Goal: Task Accomplishment & Management: Use online tool/utility

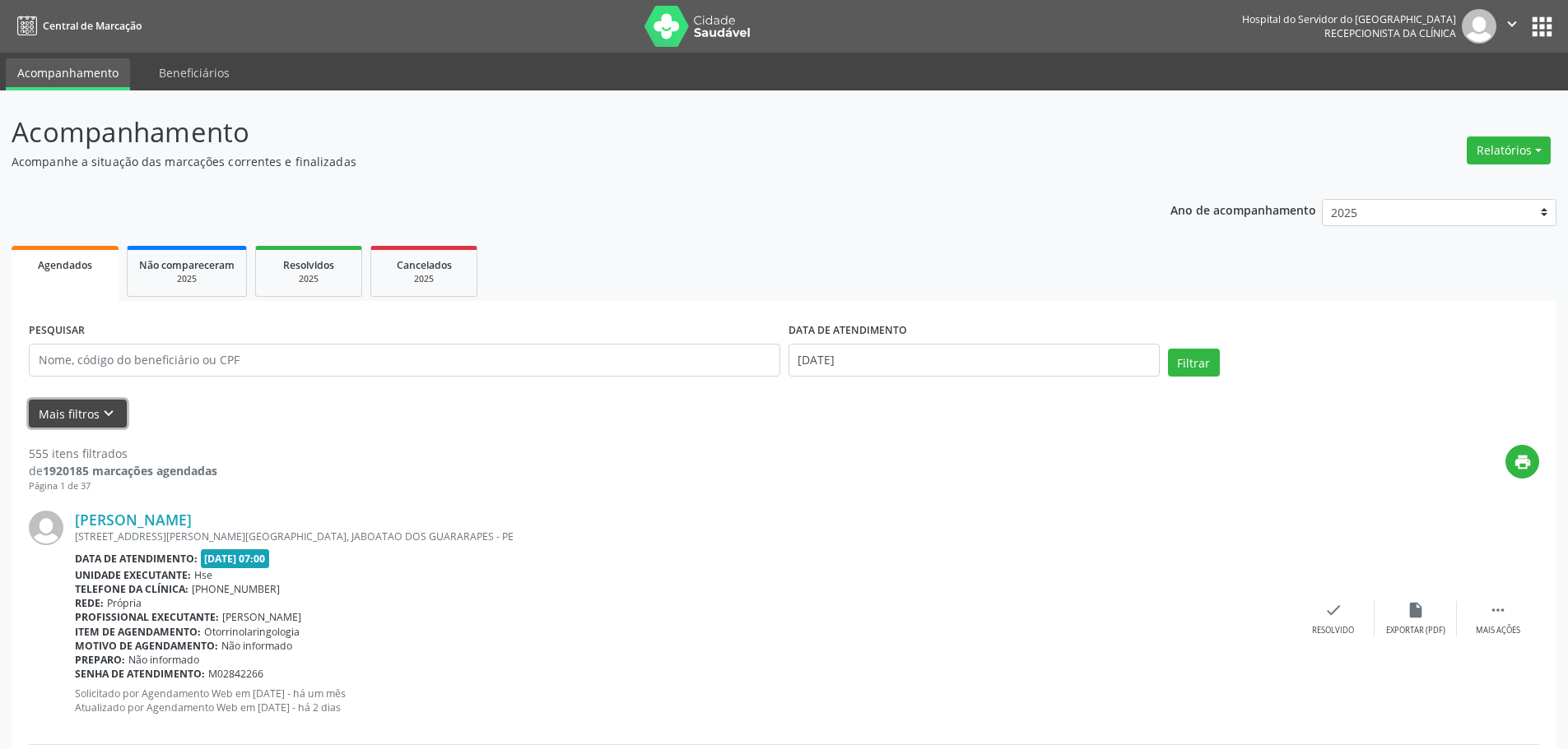
click at [104, 420] on icon "keyboard_arrow_down" at bounding box center [108, 413] width 18 height 18
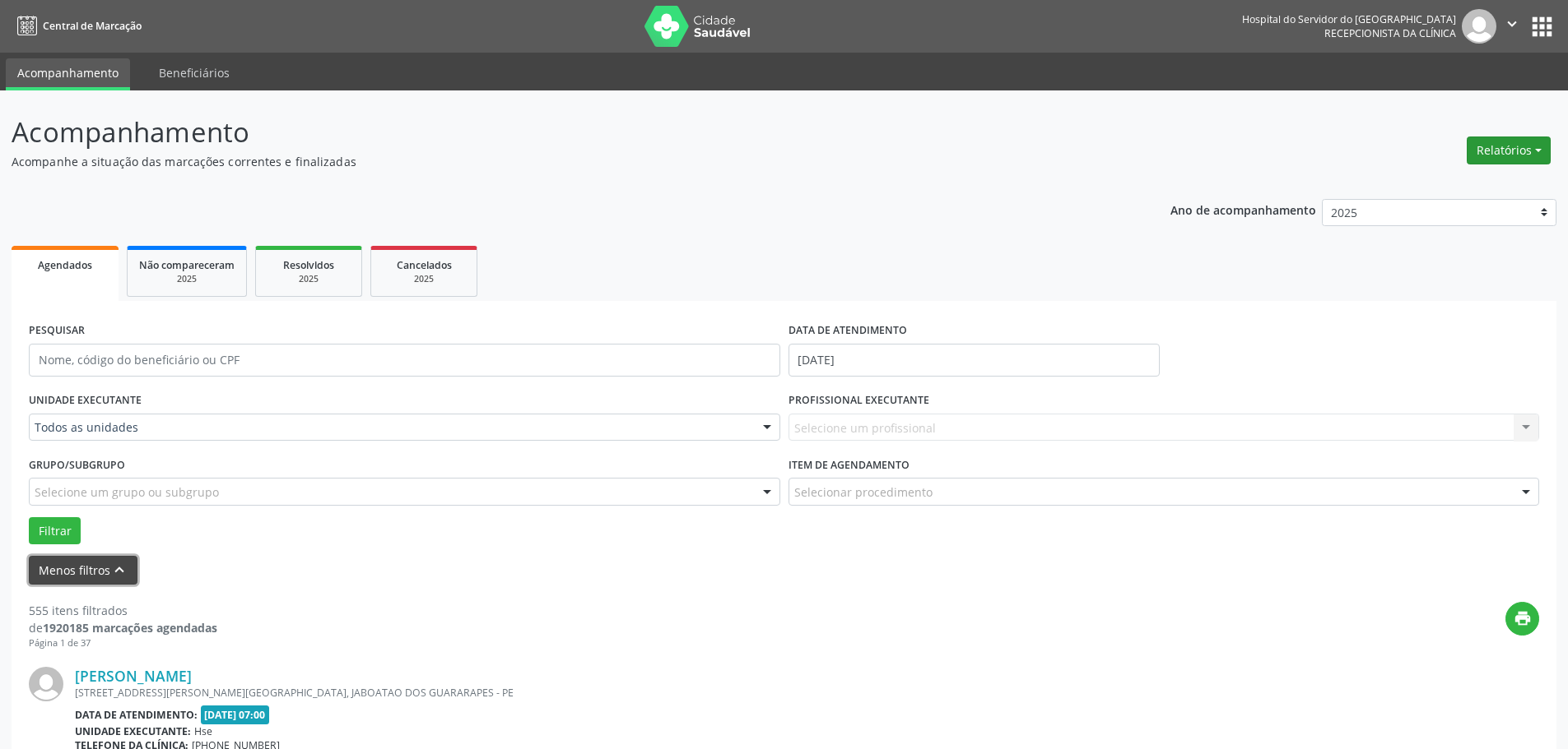
click at [1527, 152] on button "Relatórios" at bounding box center [1509, 151] width 84 height 28
click at [1439, 181] on link "Agendamentos" at bounding box center [1462, 186] width 177 height 23
select select "8"
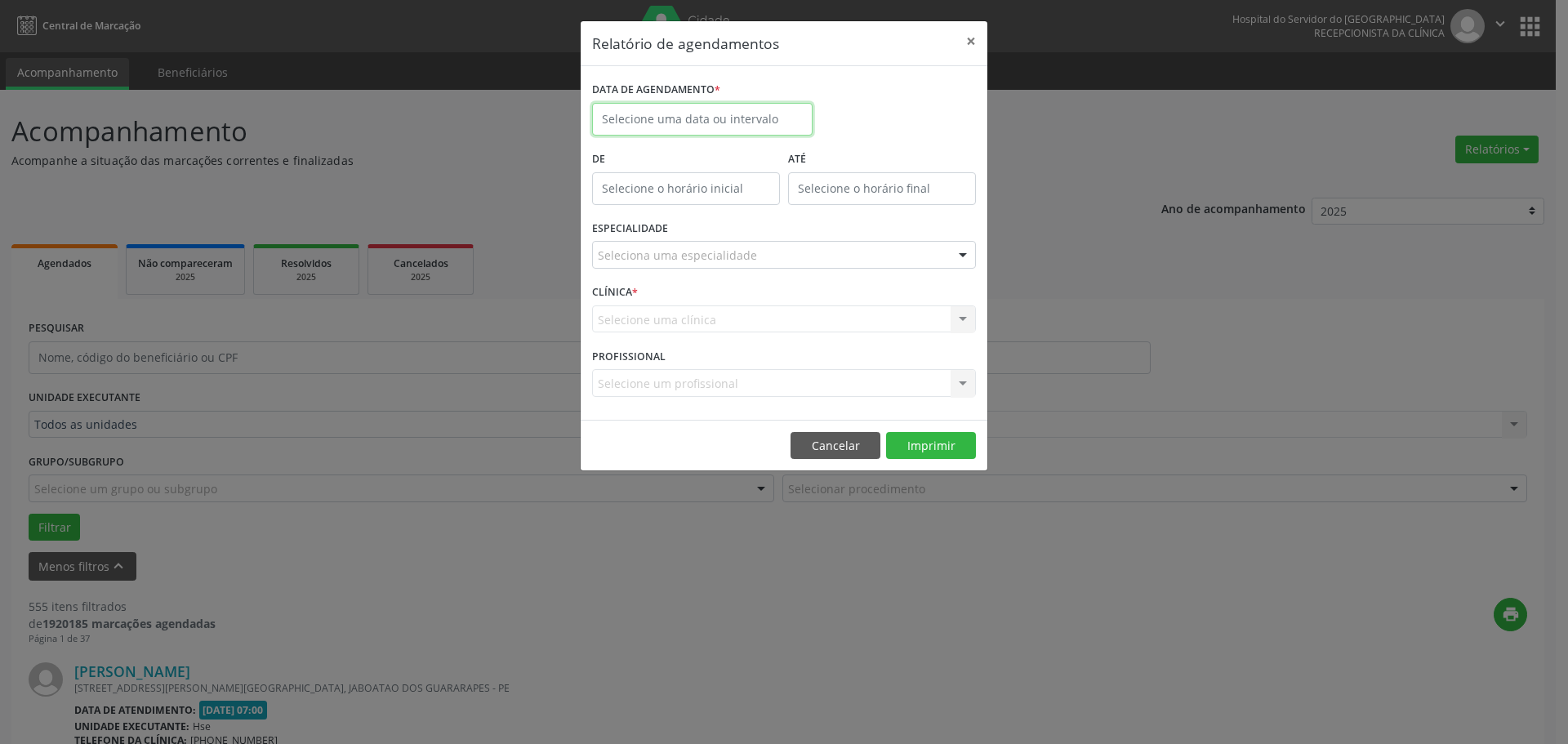
click at [662, 114] on input "text" at bounding box center [702, 119] width 221 height 33
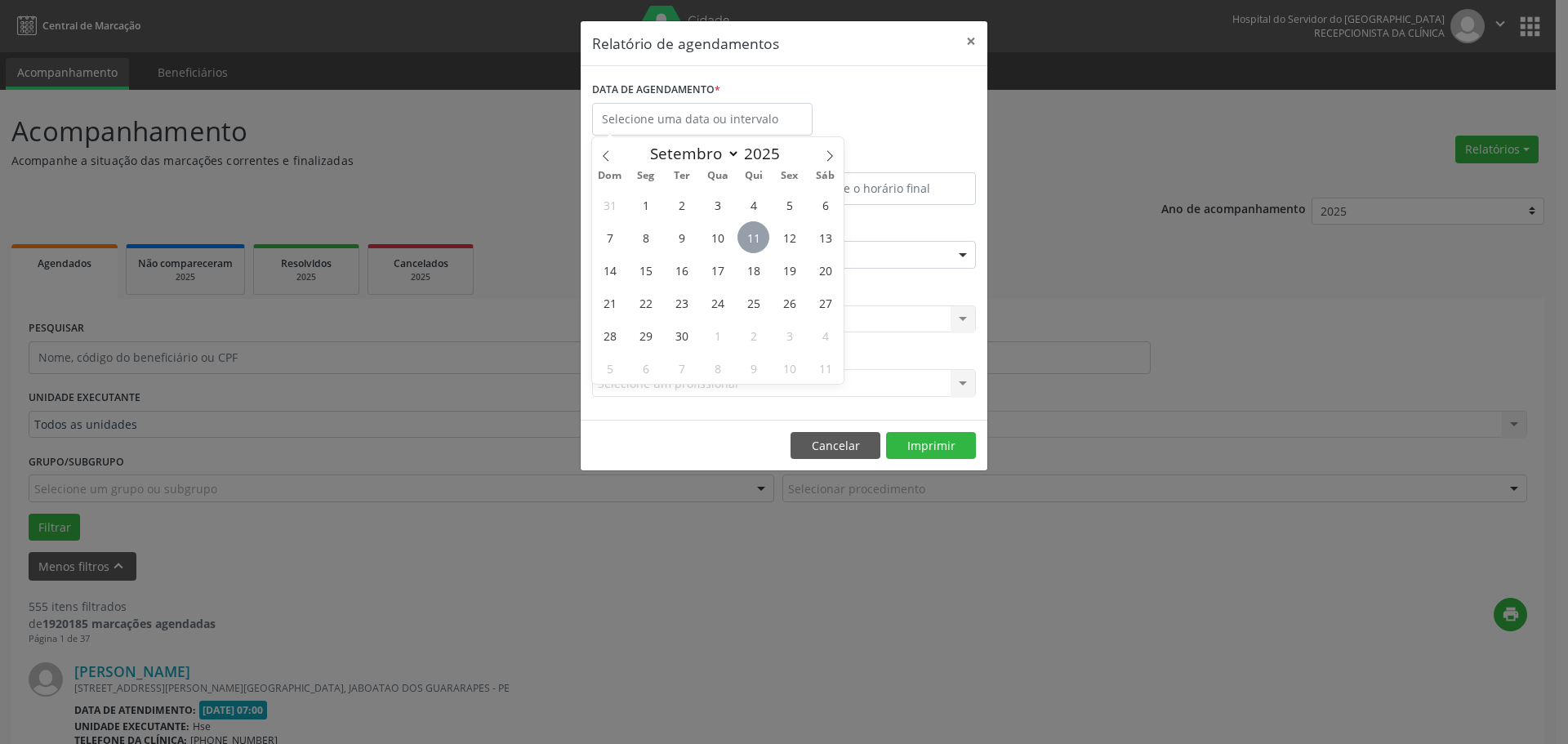
click at [751, 237] on span "11" at bounding box center [753, 237] width 32 height 32
type input "[DATE]"
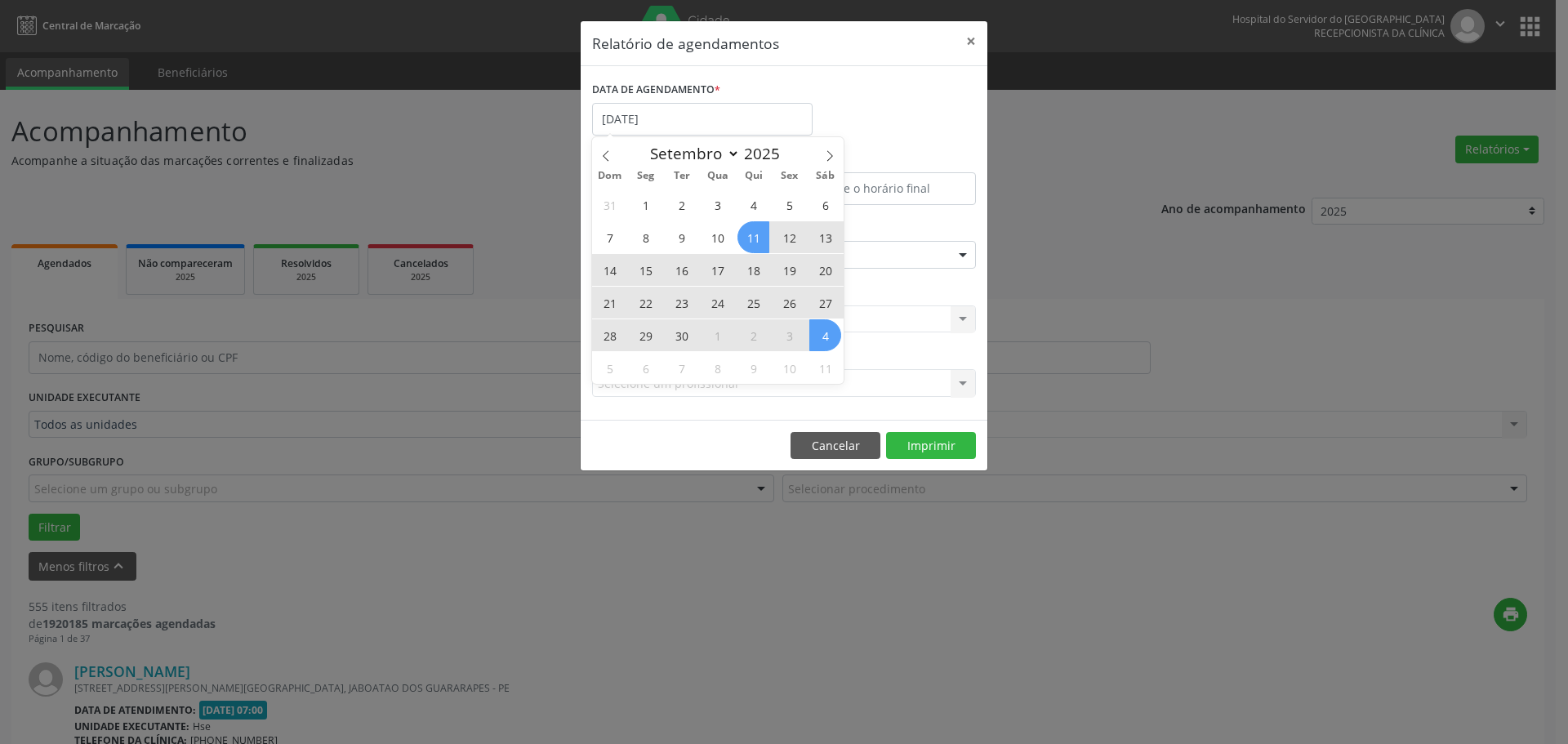
click at [824, 337] on div "31 1 2 3 4 5 6 7 8 9 10 11 12 13 14 15 16 17 18 19 20 21 22 23 24 25 26 27 28 2…" at bounding box center [717, 286] width 251 height 196
click at [824, 337] on span "4" at bounding box center [825, 335] width 32 height 32
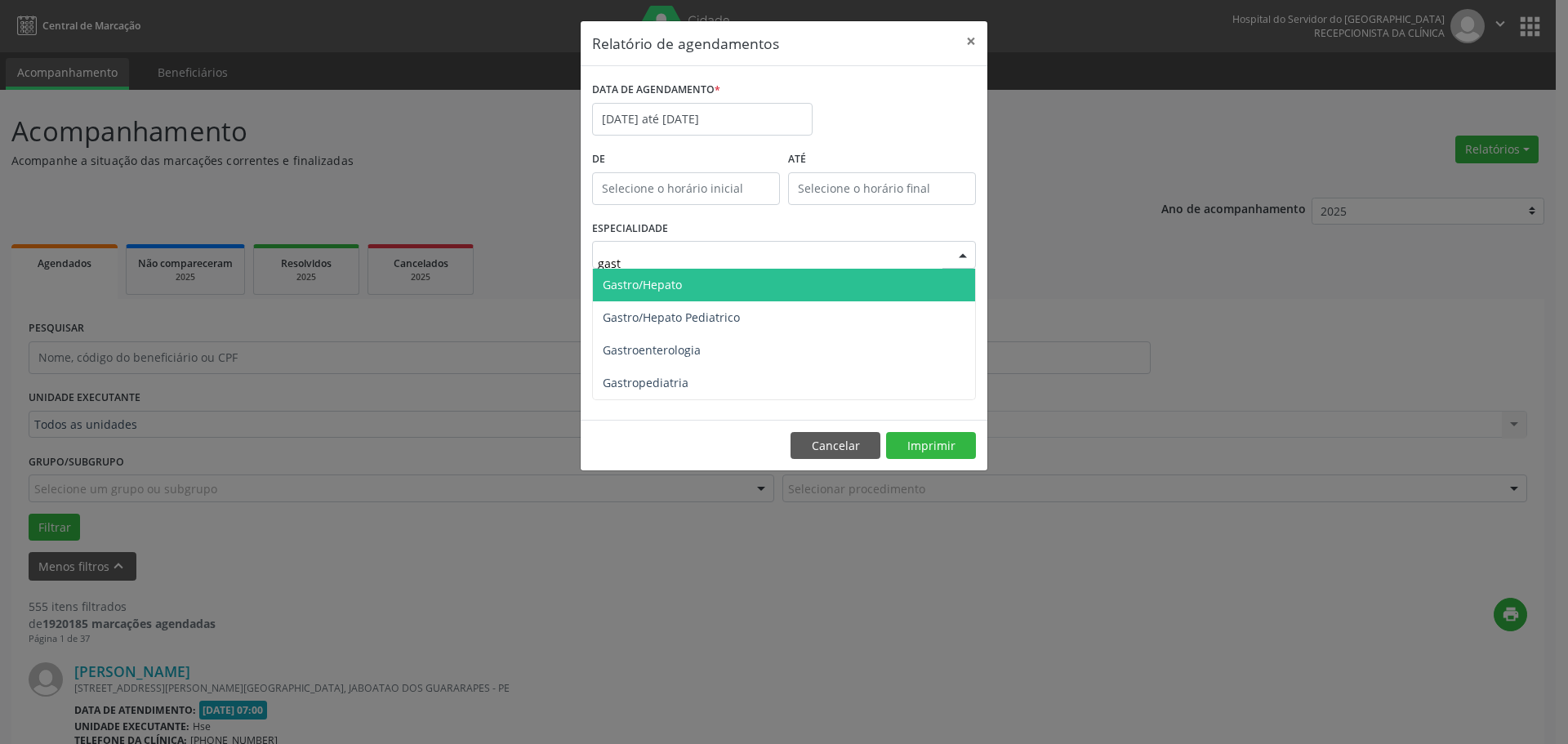
type input "gastr"
click at [714, 295] on span "Gastro/Hepato" at bounding box center [784, 285] width 382 height 33
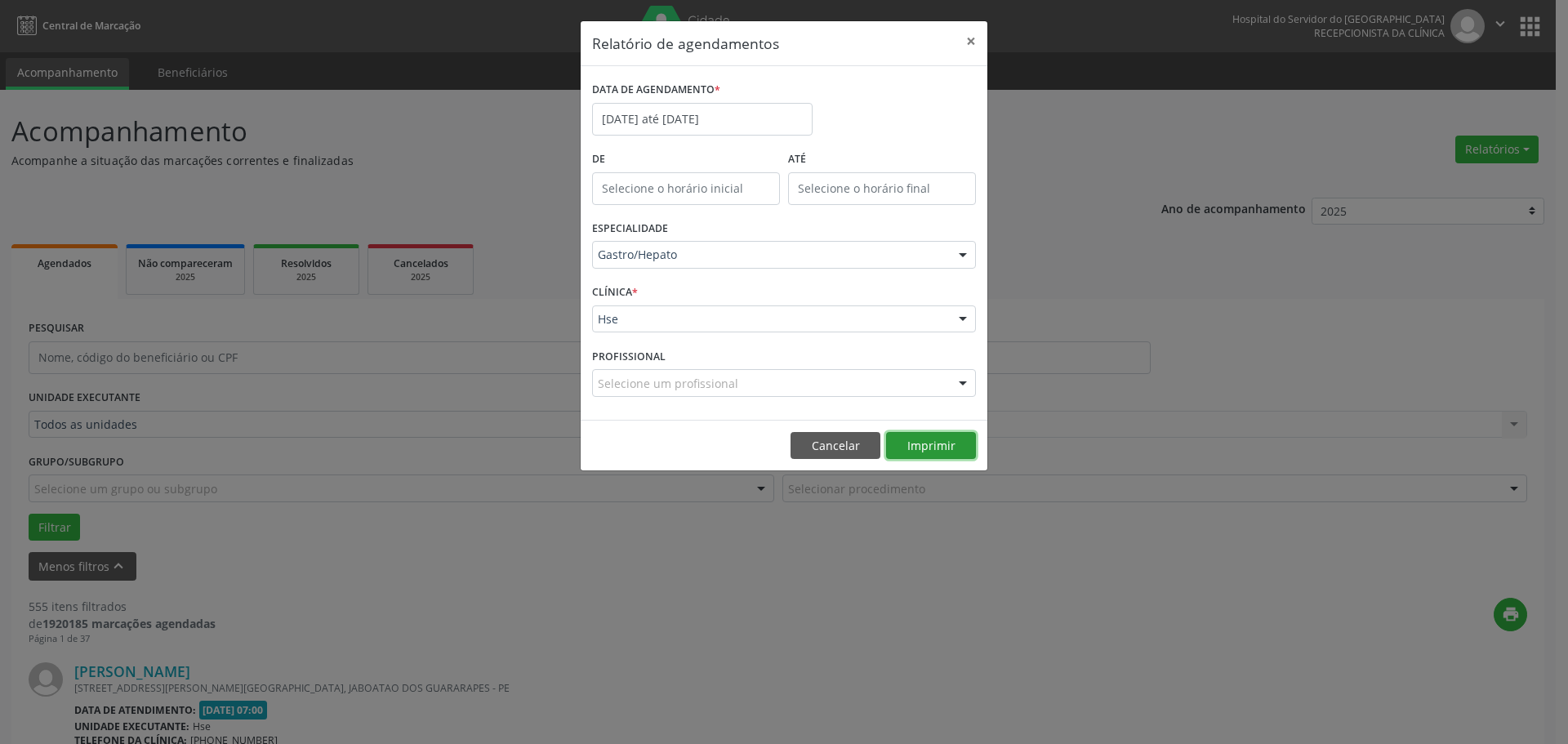
click at [950, 441] on button "Imprimir" at bounding box center [931, 446] width 90 height 28
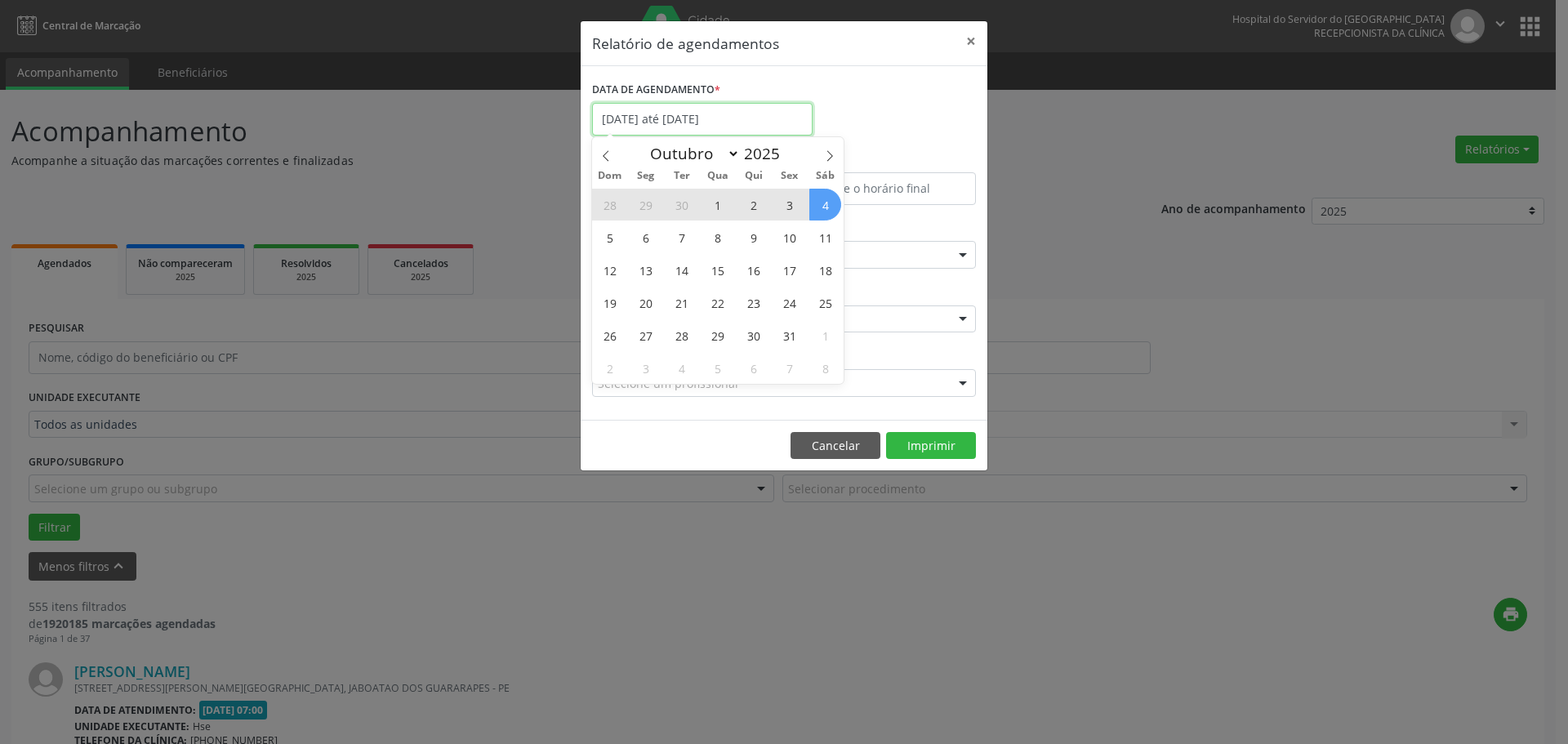
click at [713, 122] on input "[DATE] até [DATE]" at bounding box center [702, 119] width 221 height 33
click at [603, 159] on icon at bounding box center [606, 156] width 11 height 11
select select "8"
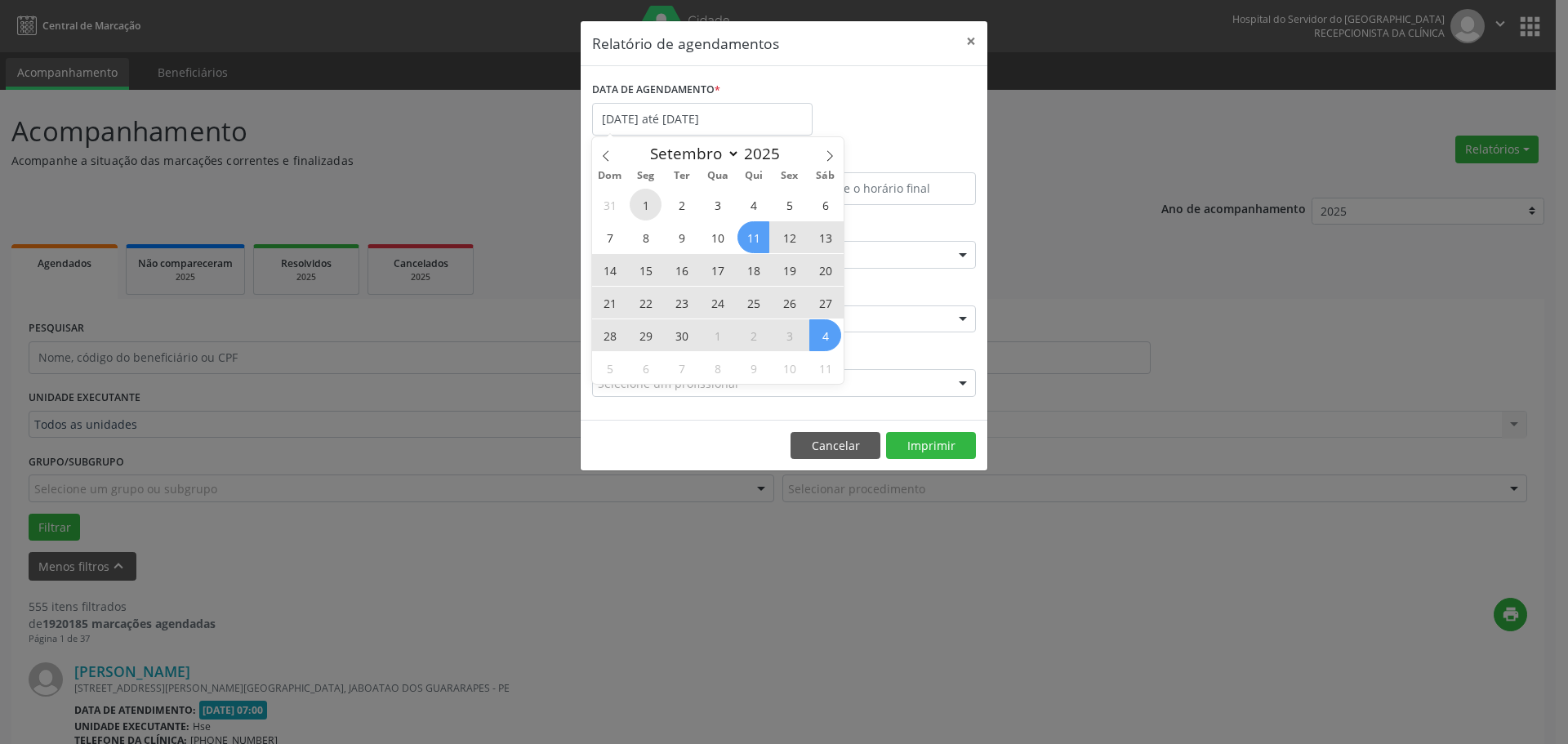
click at [650, 198] on span "1" at bounding box center [646, 205] width 32 height 32
type input "[DATE]"
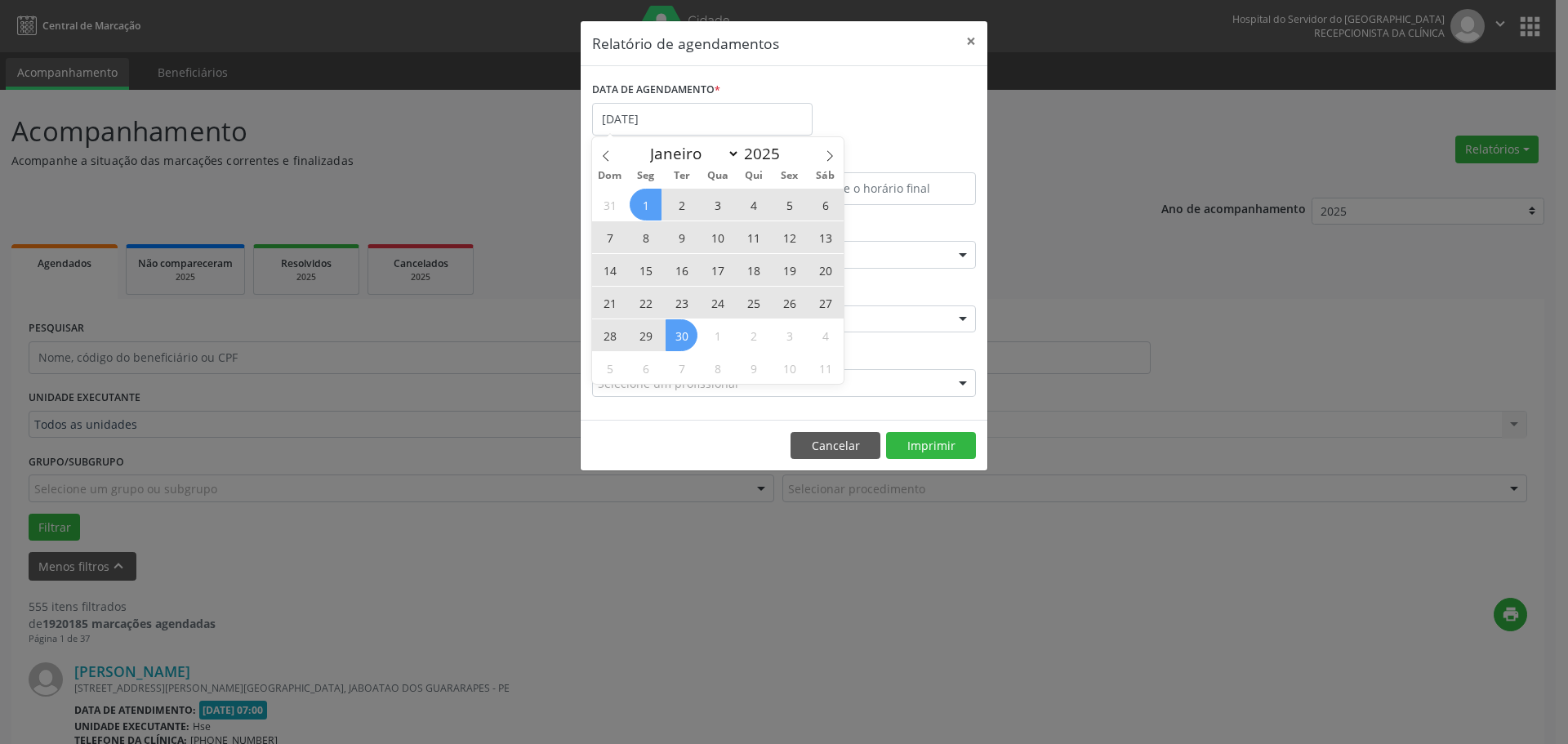
click at [678, 334] on div "31 1 2 3 4 5 6 7 8 9 10 11 12 13 14 15 16 17 18 19 20 21 22 23 24 25 26 27 28 2…" at bounding box center [717, 286] width 251 height 196
click at [678, 334] on span "30" at bounding box center [681, 335] width 32 height 32
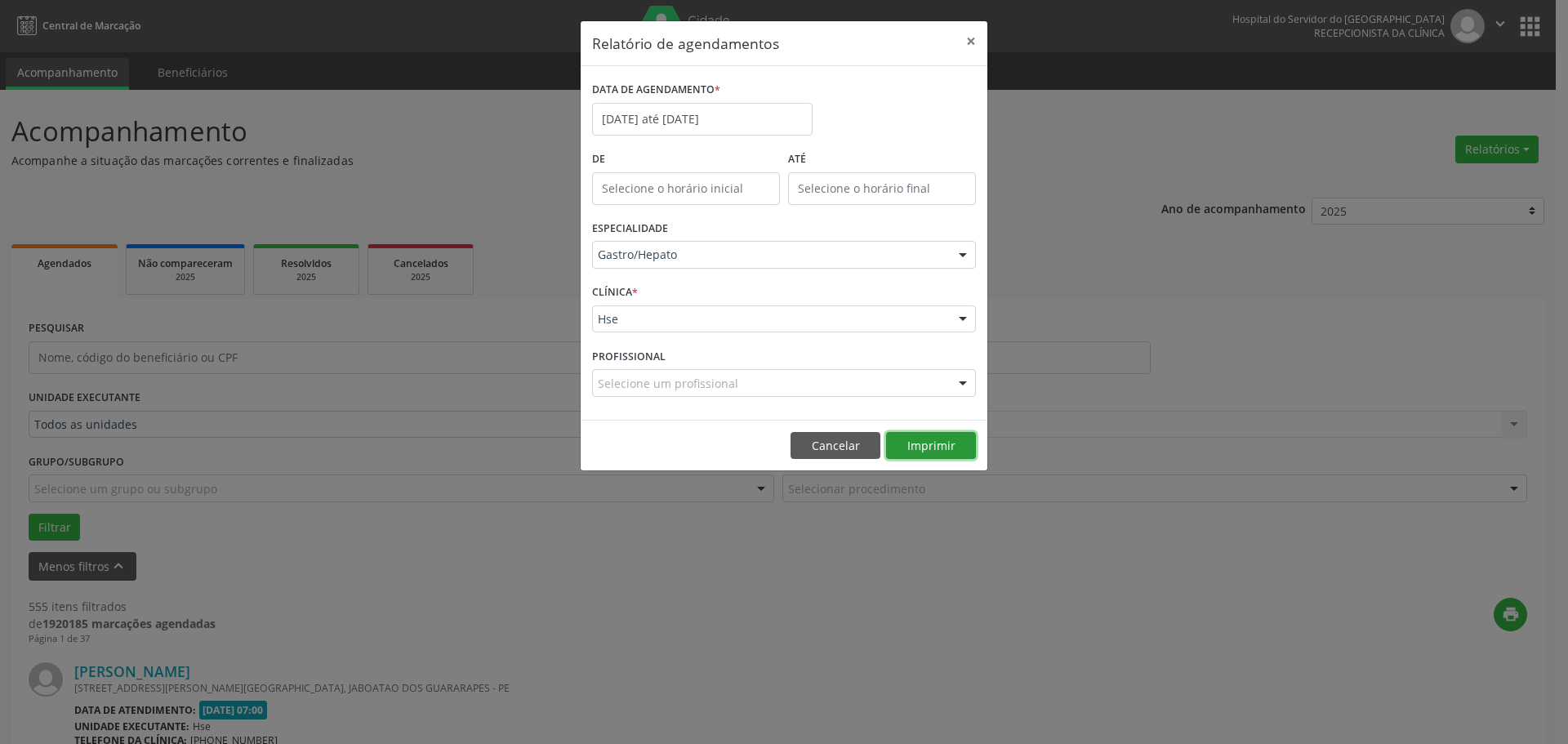
click at [915, 449] on button "Imprimir" at bounding box center [931, 446] width 90 height 28
click at [707, 121] on input "[DATE] até [DATE]" at bounding box center [702, 119] width 221 height 33
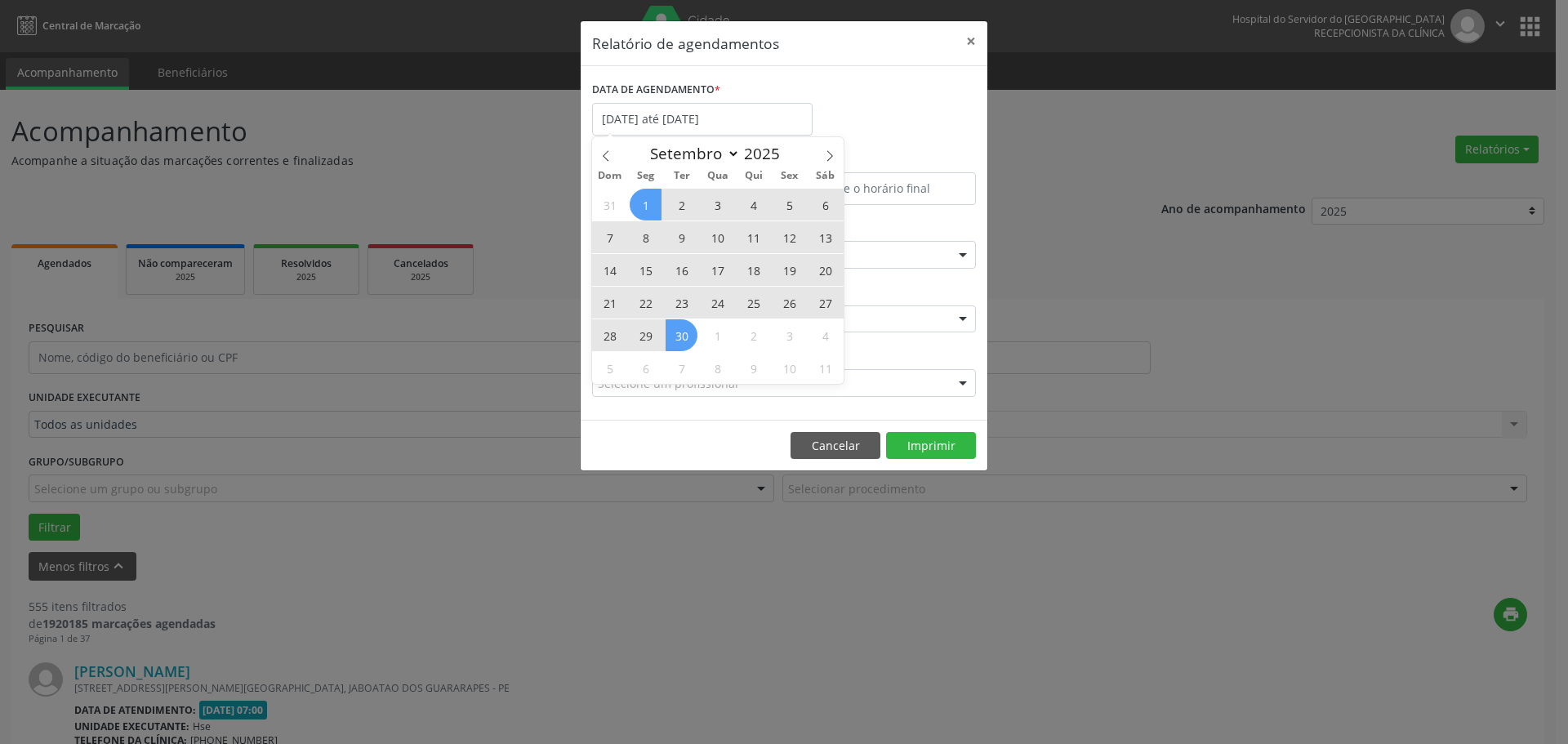
click at [881, 91] on div "DATA DE AGENDAMENTO * [DATE] até [DATE]" at bounding box center [784, 112] width 392 height 70
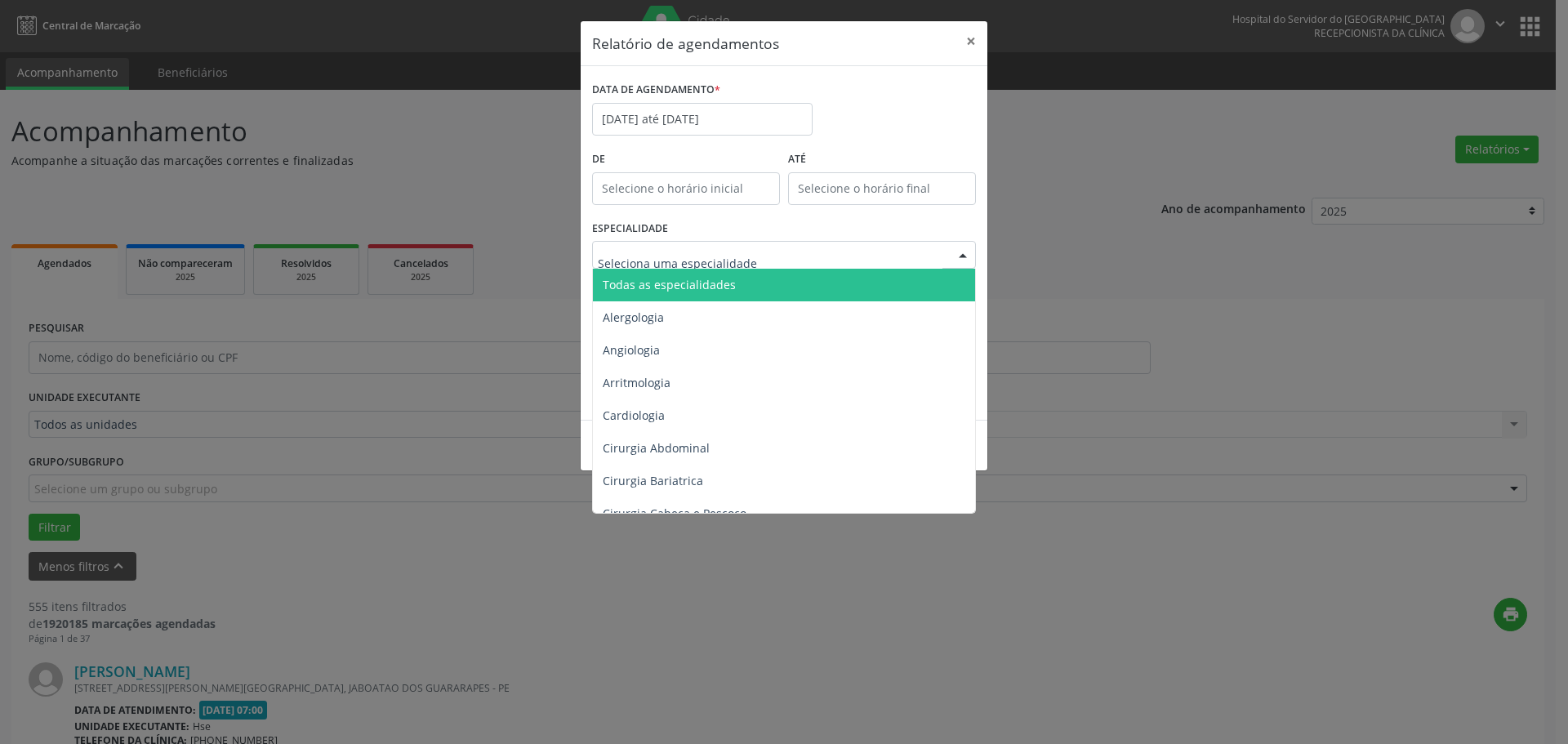
click at [730, 277] on span "Todas as especialidades" at bounding box center [784, 285] width 384 height 33
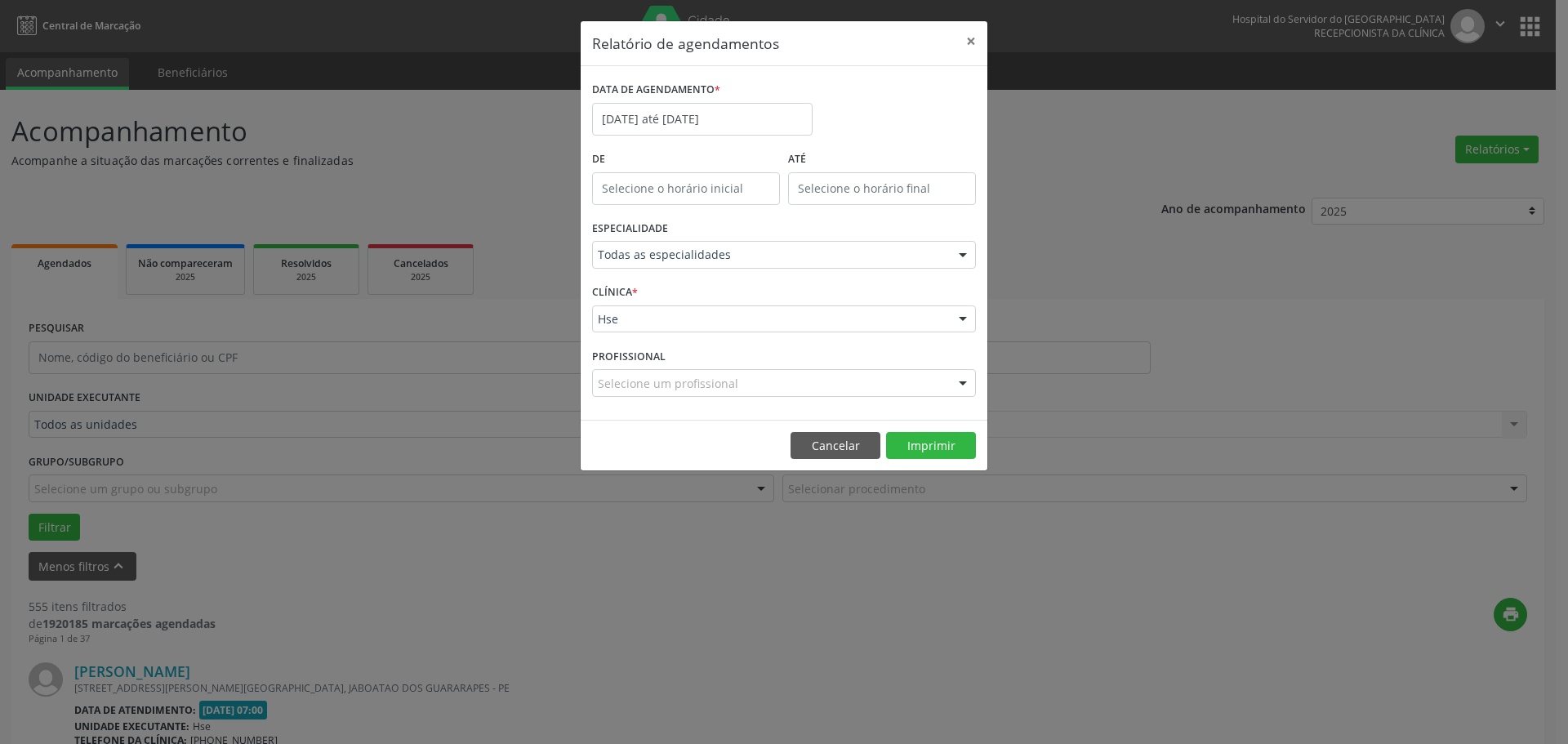
click at [964, 319] on div at bounding box center [962, 320] width 24 height 28
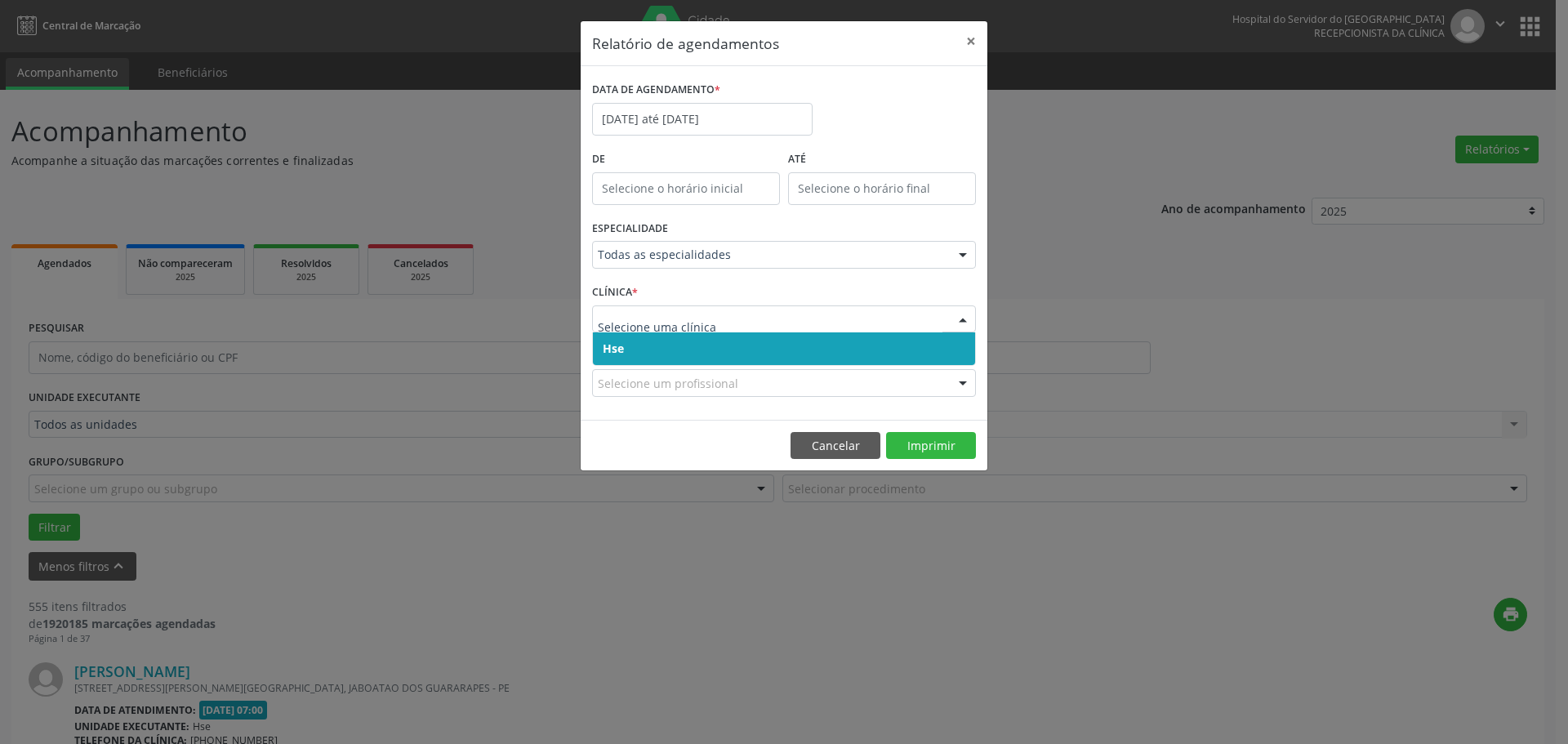
click at [933, 347] on span "Hse" at bounding box center [784, 348] width 382 height 33
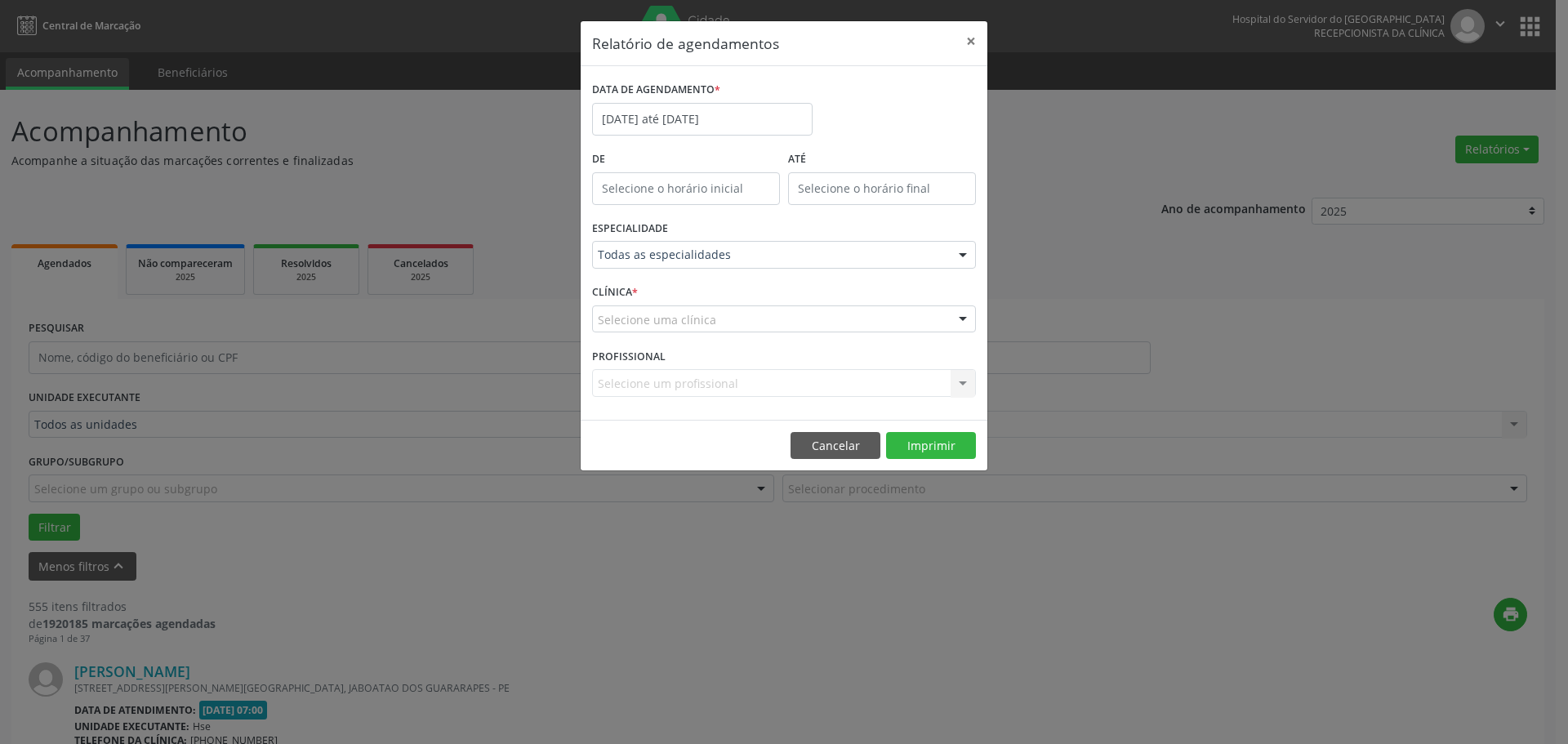
click at [935, 317] on div "Selecione uma clínica" at bounding box center [784, 319] width 383 height 28
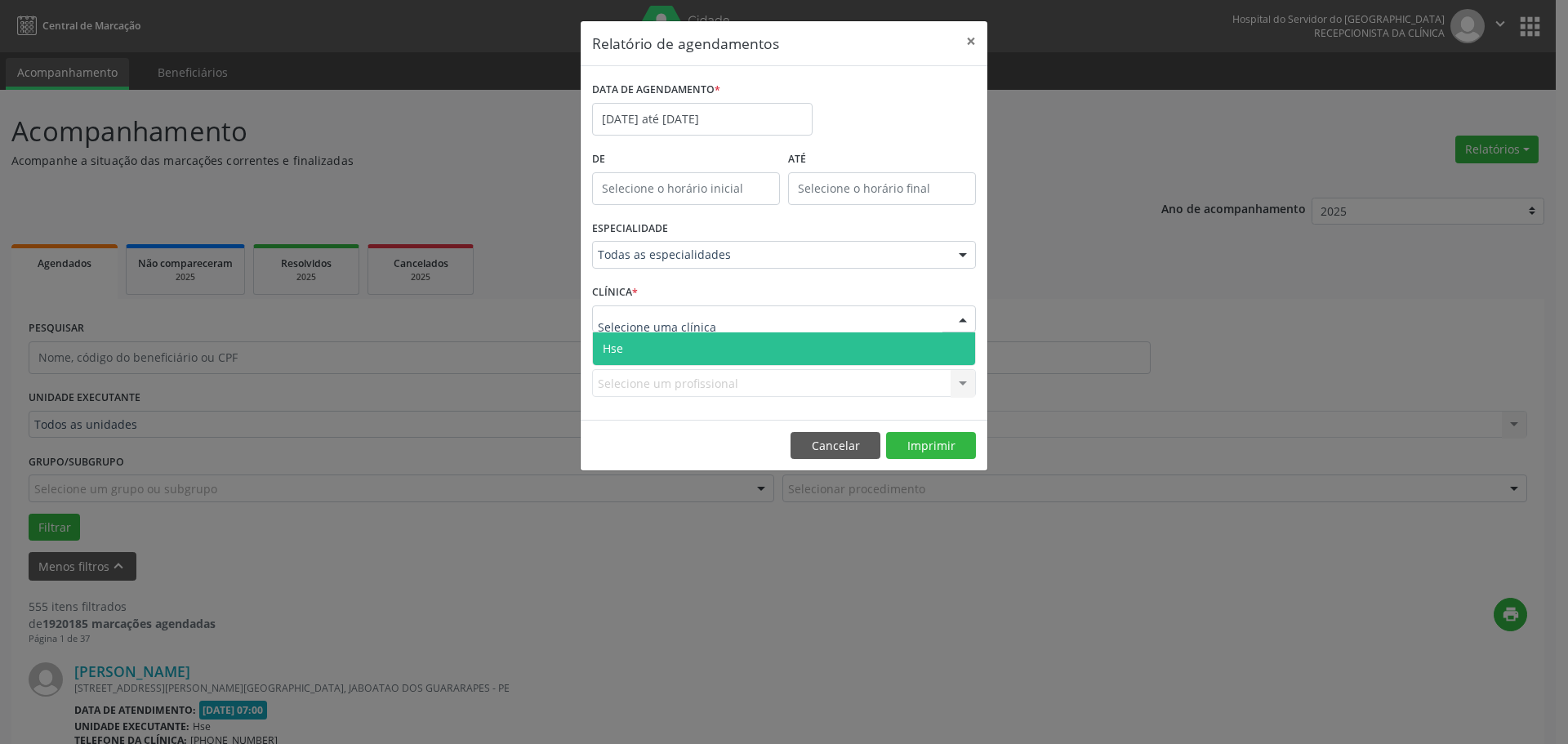
click at [909, 343] on span "Hse" at bounding box center [784, 348] width 382 height 33
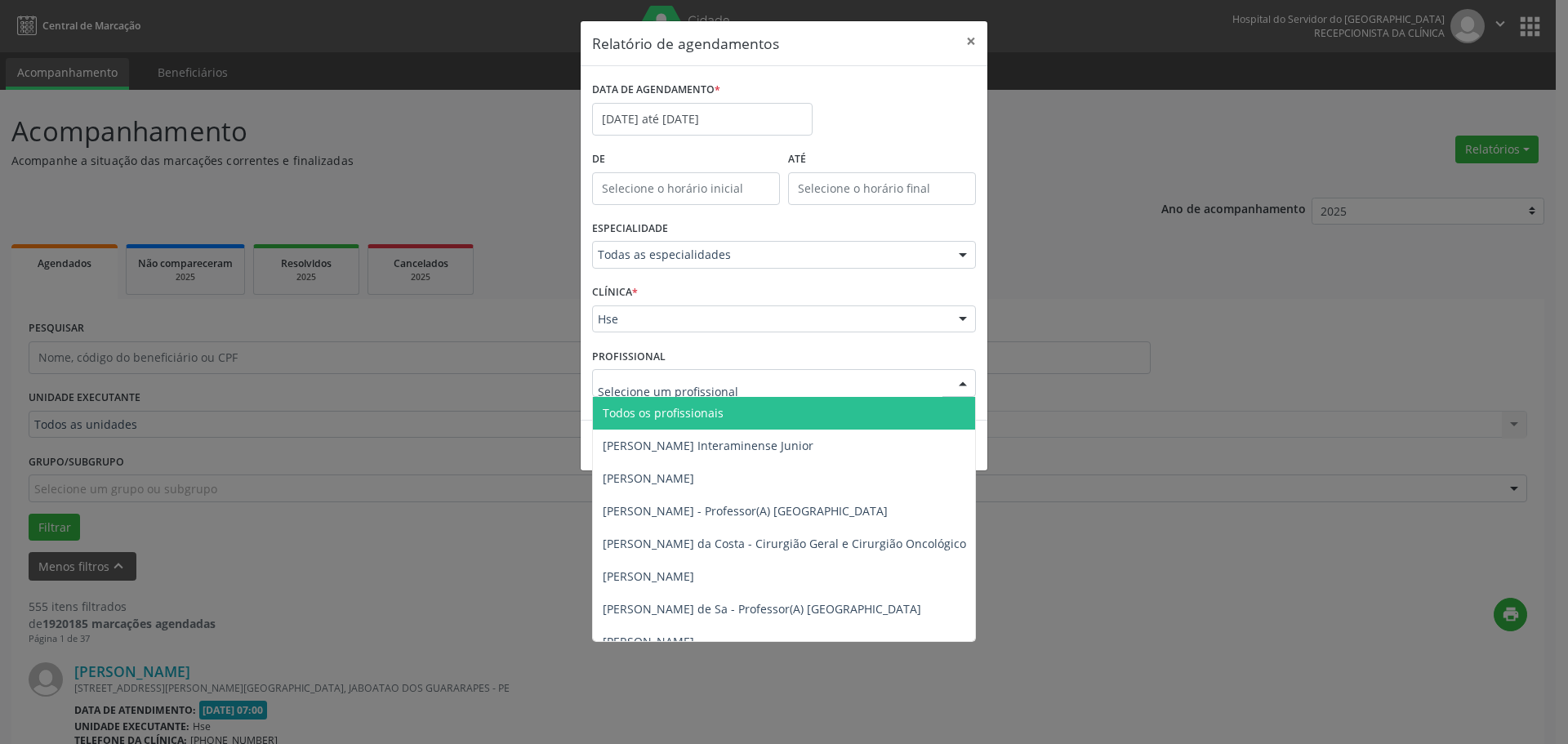
click at [886, 390] on div at bounding box center [784, 384] width 383 height 28
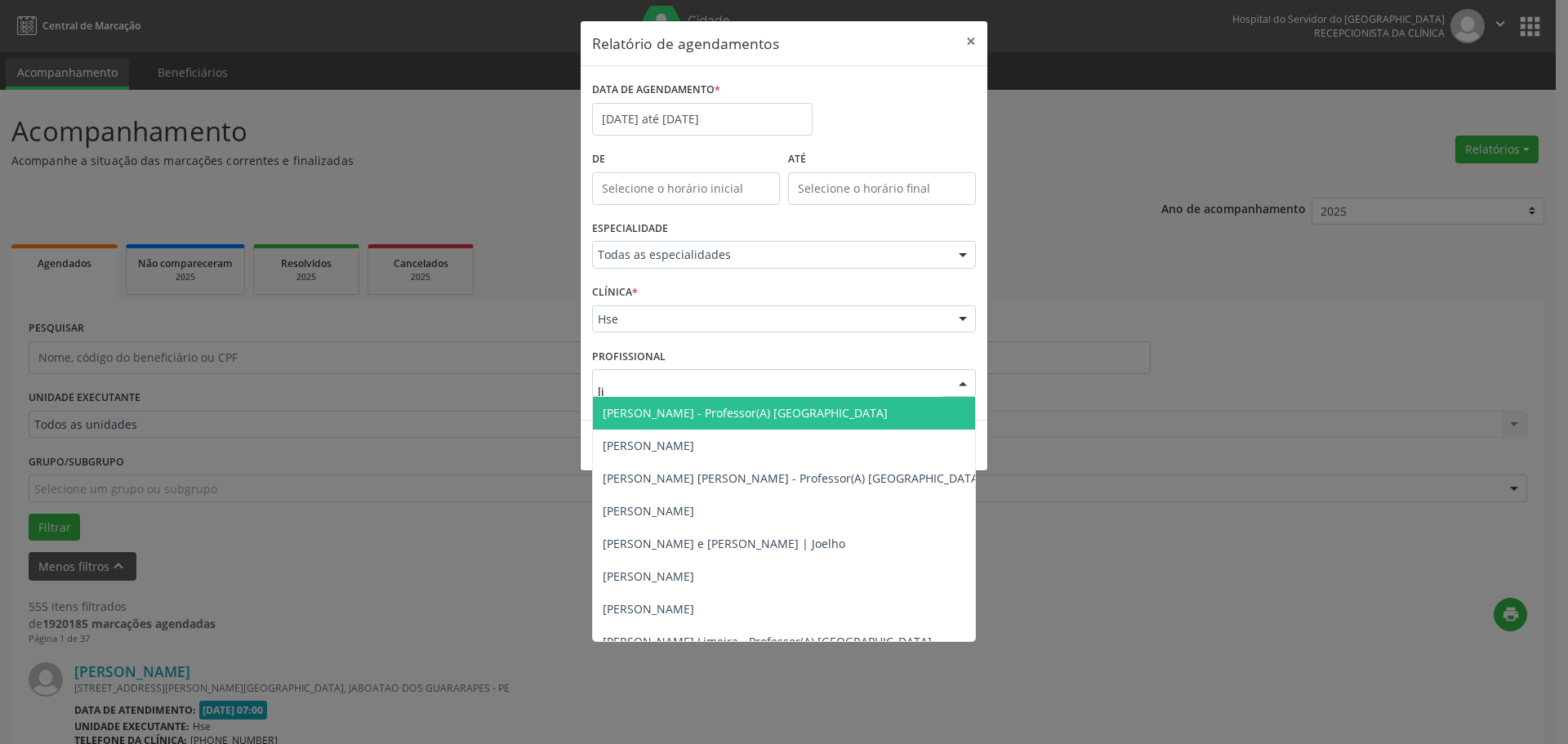
type input "lig"
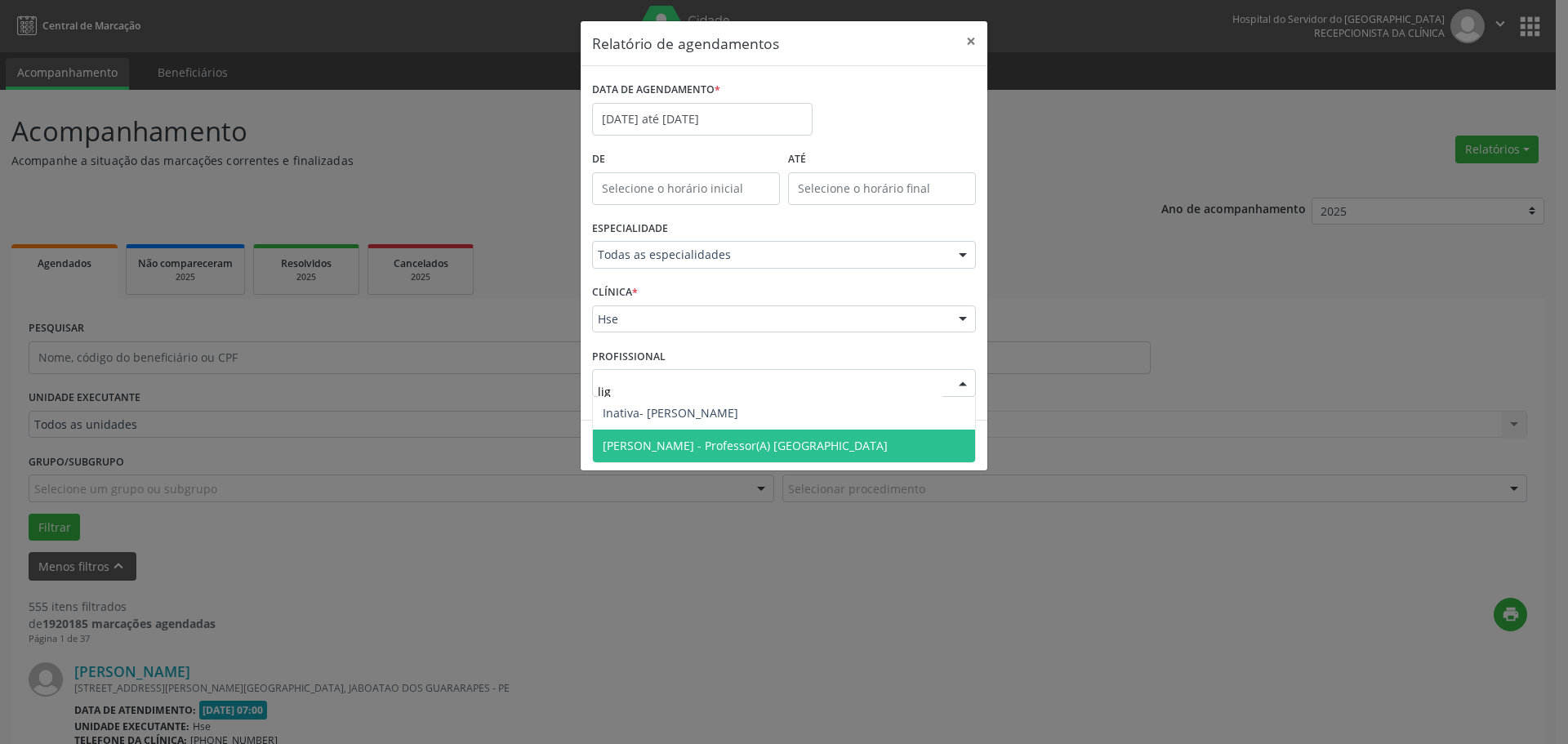
click at [765, 443] on span "[PERSON_NAME] - Professor(A) [GEOGRAPHIC_DATA]" at bounding box center [745, 445] width 285 height 16
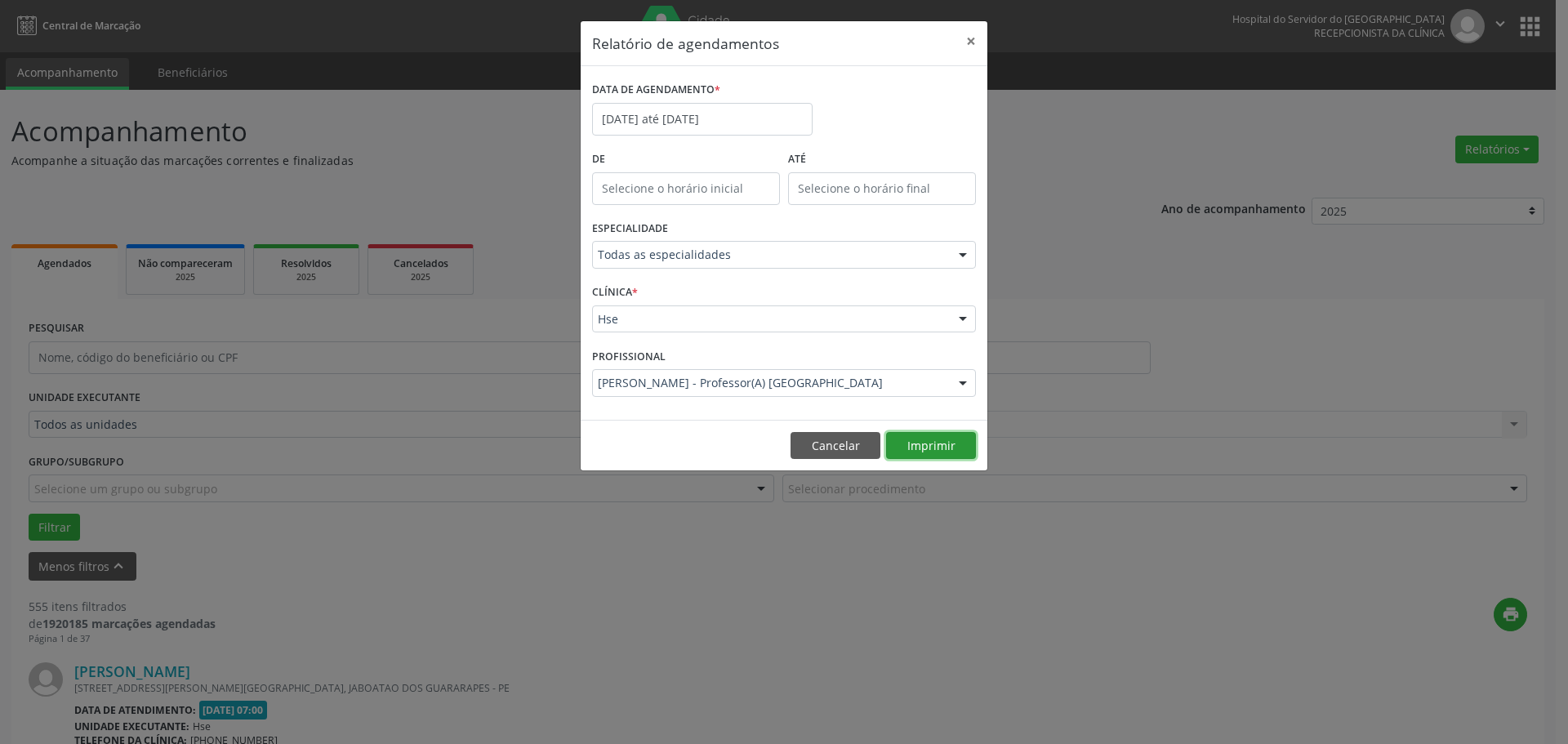
click at [911, 446] on button "Imprimir" at bounding box center [931, 446] width 90 height 28
click at [774, 288] on div "CLÍNICA * Hse Hse Nenhum resultado encontrado para: " " Não há nenhuma opção pa…" at bounding box center [784, 312] width 392 height 63
click at [943, 441] on button "Imprimir" at bounding box center [931, 446] width 90 height 28
